Goal: Find specific page/section: Find specific page/section

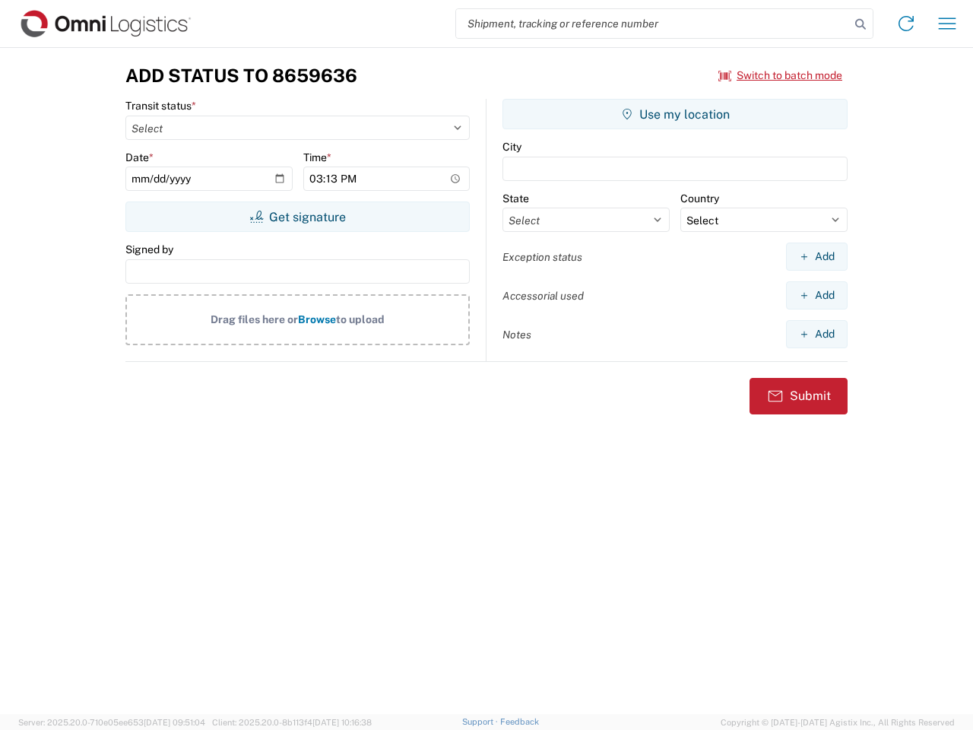
click at [653, 24] on input "search" at bounding box center [653, 23] width 394 height 29
click at [860, 24] on icon at bounding box center [860, 24] width 21 height 21
click at [906, 24] on icon at bounding box center [906, 23] width 24 height 24
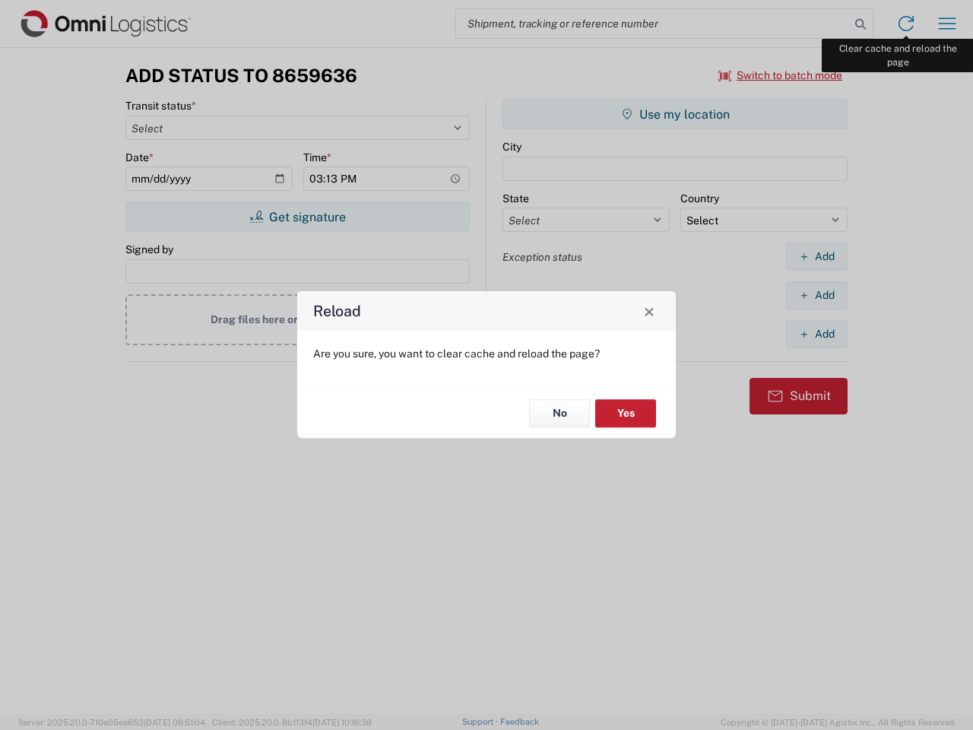
click at [947, 24] on div "Reload Are you sure, you want to clear cache and reload the page? No Yes" at bounding box center [486, 365] width 973 height 730
click at [780, 75] on div "Reload Are you sure, you want to clear cache and reload the page? No Yes" at bounding box center [486, 365] width 973 height 730
click at [297, 217] on div "Reload Are you sure, you want to clear cache and reload the page? No Yes" at bounding box center [486, 365] width 973 height 730
click at [675, 114] on div "Reload Are you sure, you want to clear cache and reload the page? No Yes" at bounding box center [486, 365] width 973 height 730
click at [816, 256] on div "Reload Are you sure, you want to clear cache and reload the page? No Yes" at bounding box center [486, 365] width 973 height 730
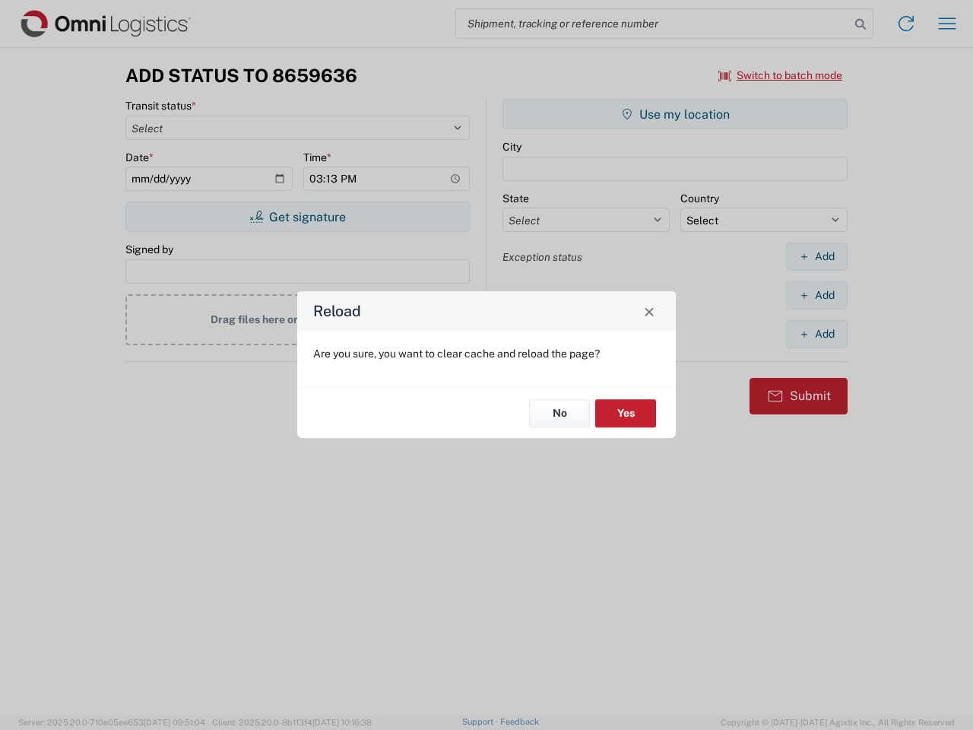
click at [816, 295] on div "Reload Are you sure, you want to clear cache and reload the page? No Yes" at bounding box center [486, 365] width 973 height 730
click at [816, 334] on div "Reload Are you sure, you want to clear cache and reload the page? No Yes" at bounding box center [486, 365] width 973 height 730
